Goal: Complete application form

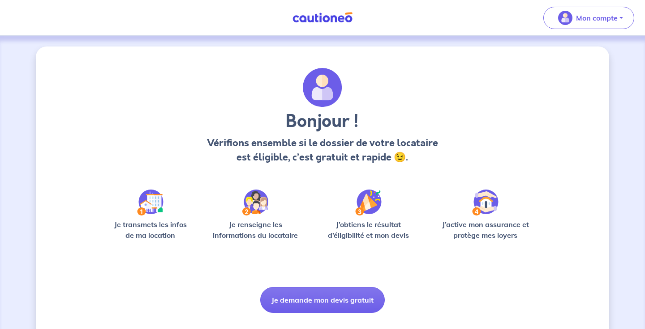
scroll to position [20, 0]
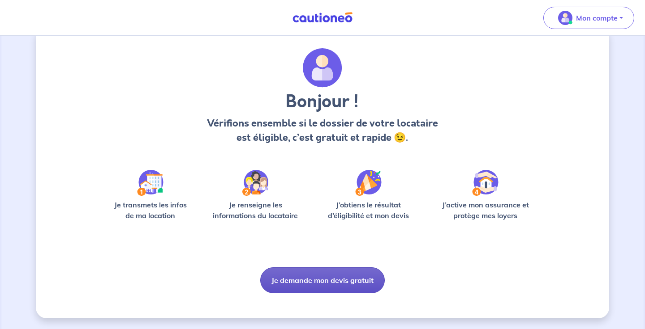
click at [324, 274] on button "Je demande mon devis gratuit" at bounding box center [322, 281] width 124 height 26
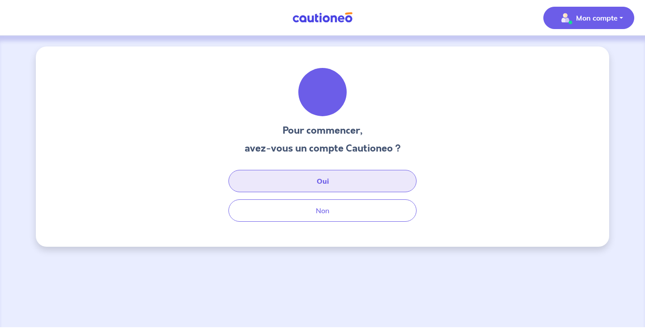
click at [297, 177] on button "Oui" at bounding box center [322, 181] width 188 height 22
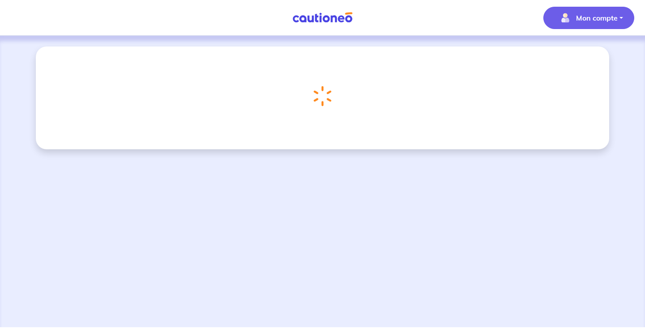
click at [594, 21] on p "Mon compte" at bounding box center [597, 18] width 42 height 11
click at [324, 21] on img at bounding box center [322, 17] width 67 height 11
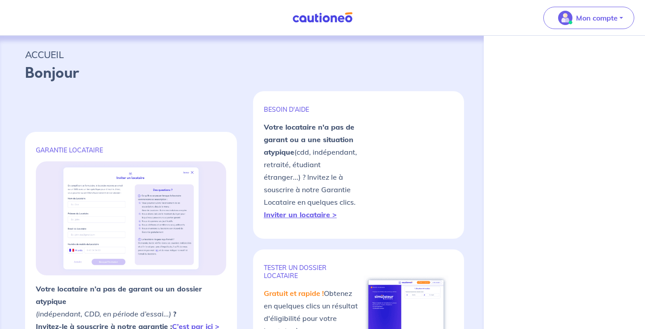
select select "FR"
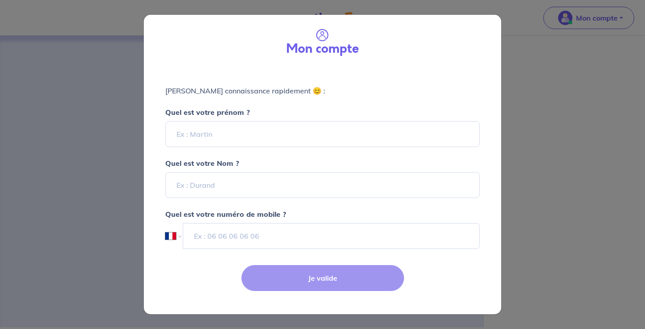
click at [324, 280] on div "Je valide" at bounding box center [322, 286] width 368 height 58
click at [62, 96] on div "Mon compte Faisons connaissance rapidement 😊 : Quel est votre prénom ? Quel est…" at bounding box center [322, 164] width 645 height 329
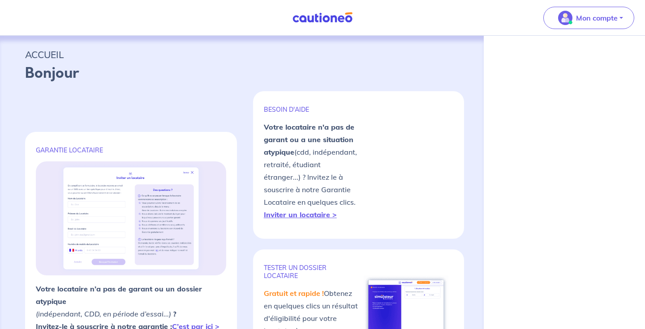
select select "FR"
